Goal: Transaction & Acquisition: Purchase product/service

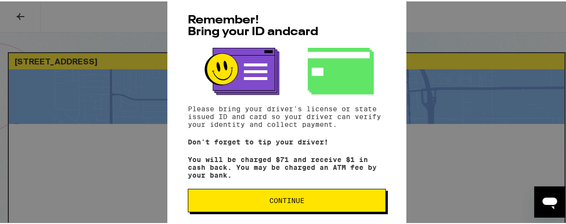
click at [284, 203] on span "Continue" at bounding box center [286, 199] width 35 height 7
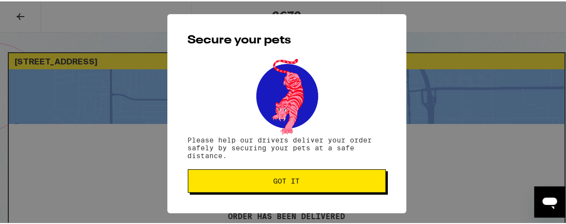
click at [285, 180] on span "Got it" at bounding box center [287, 179] width 26 height 7
